Goal: Information Seeking & Learning: Learn about a topic

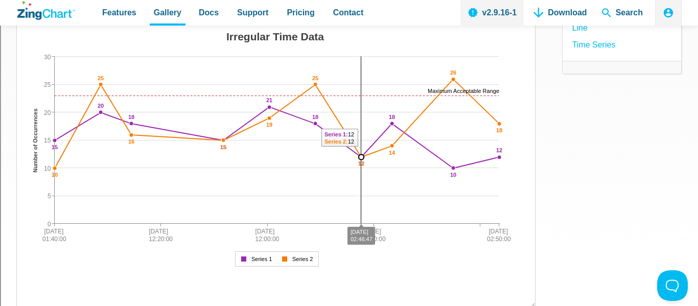
scroll to position [145, 0]
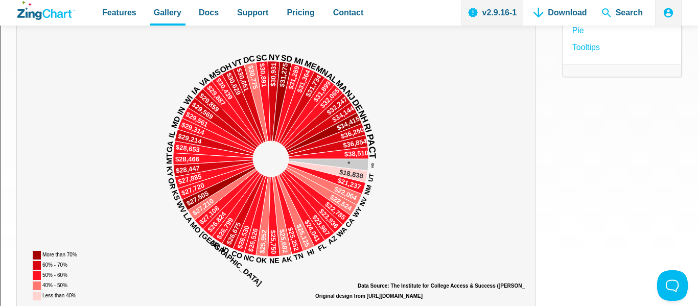
scroll to position [161, 0]
